Goal: Information Seeking & Learning: Learn about a topic

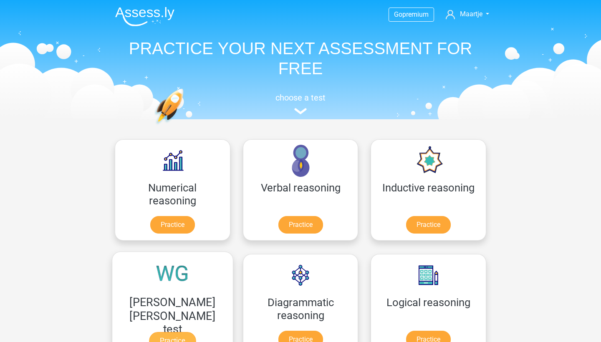
click at [196, 332] on link "Practice" at bounding box center [172, 341] width 47 height 18
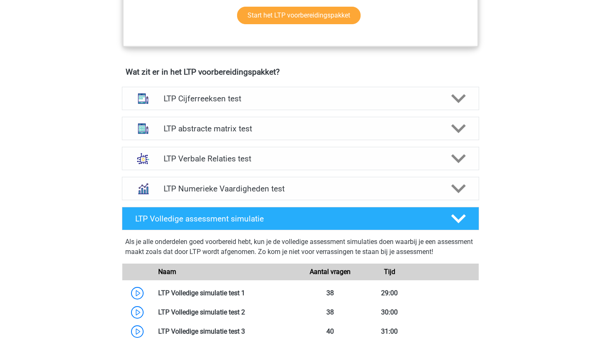
scroll to position [465, 0]
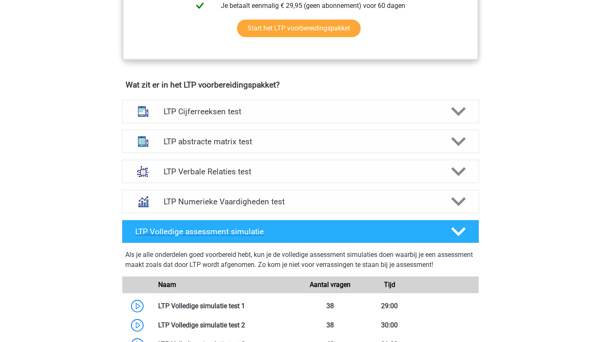
click at [228, 232] on h4 "LTP Volledige assessment simulatie" at bounding box center [286, 232] width 302 height 10
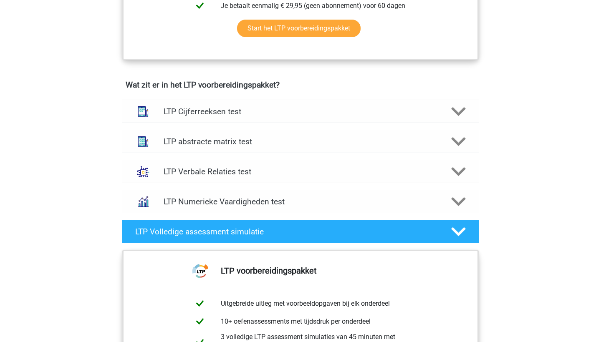
click at [228, 232] on h4 "LTP Volledige assessment simulatie" at bounding box center [286, 232] width 302 height 10
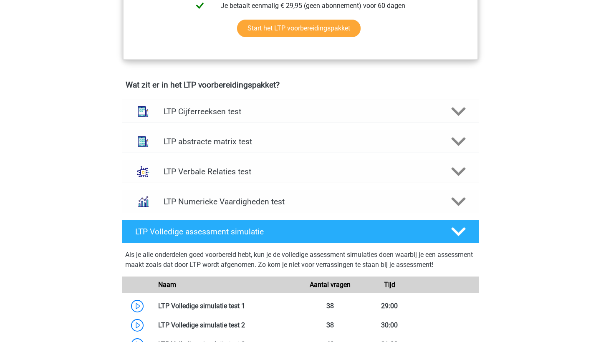
click at [287, 201] on h4 "LTP Numerieke Vaardigheden test" at bounding box center [300, 202] width 273 height 10
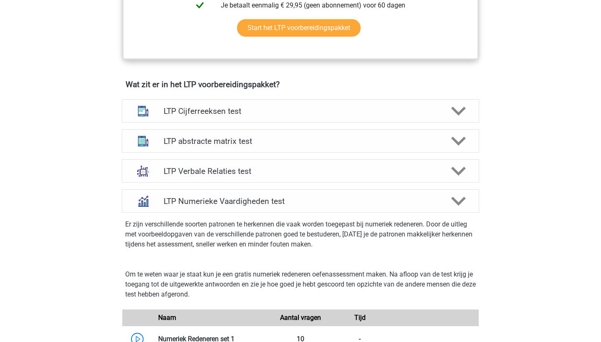
scroll to position [424, 0]
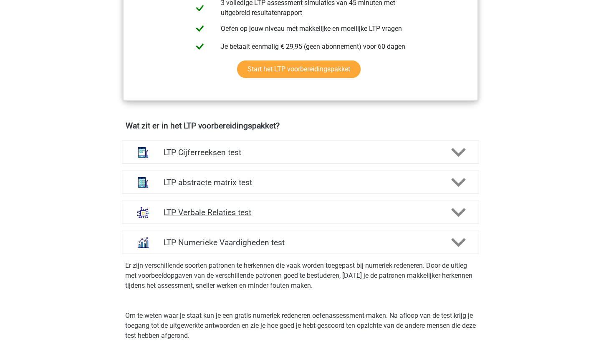
click at [271, 204] on div "LTP Verbale Relaties test" at bounding box center [300, 212] width 357 height 23
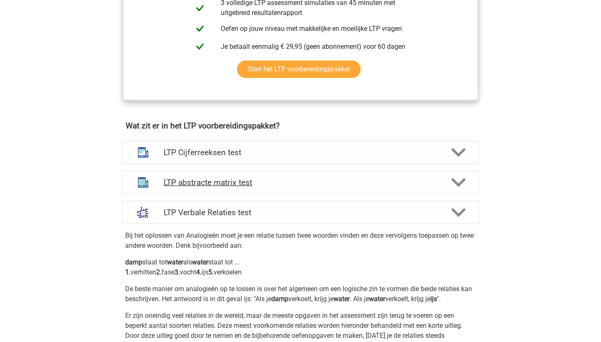
click at [272, 189] on div "LTP abstracte matrix test" at bounding box center [300, 182] width 357 height 23
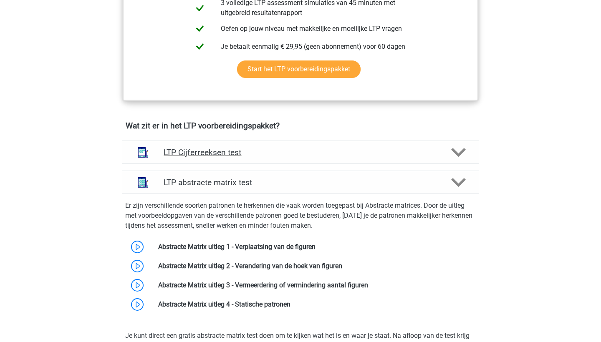
click at [272, 154] on h4 "LTP Cijferreeksen test" at bounding box center [300, 153] width 273 height 10
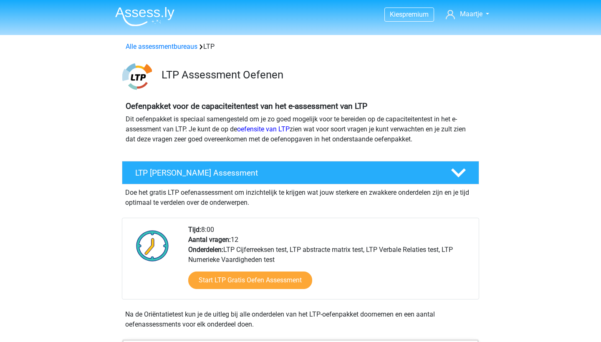
scroll to position [0, 0]
